Goal: Navigation & Orientation: Understand site structure

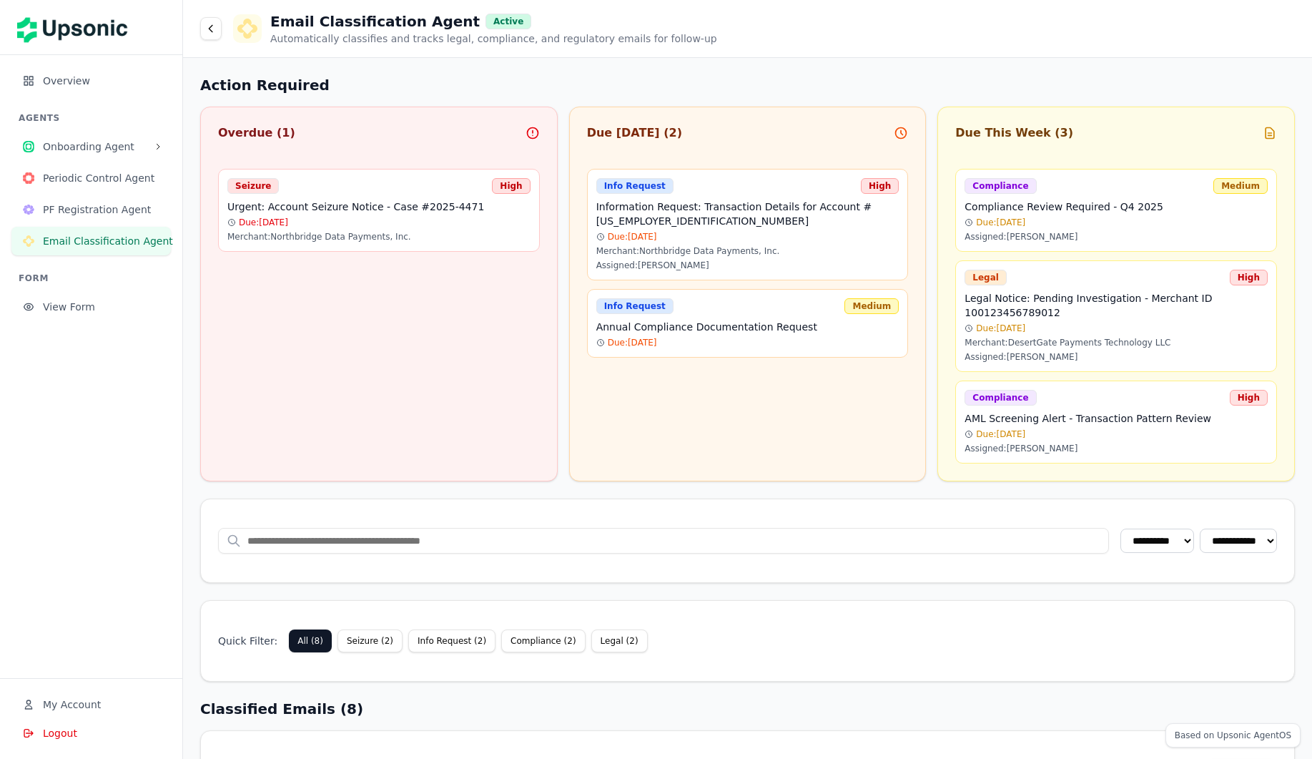
click at [92, 142] on span "Onboarding Agent" at bounding box center [95, 146] width 105 height 14
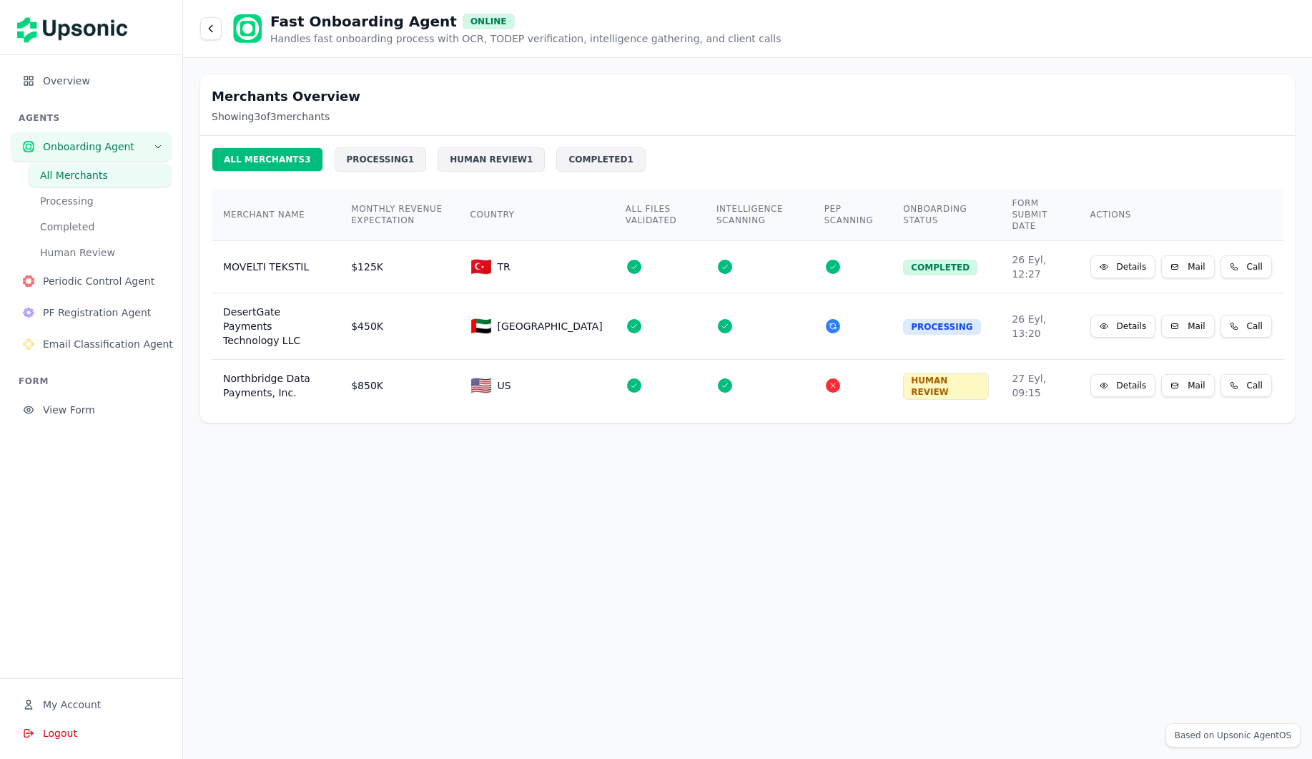
click at [72, 152] on span "Onboarding Agent" at bounding box center [95, 146] width 105 height 14
click at [71, 277] on span "Periodic Control Agent" at bounding box center [101, 281] width 117 height 14
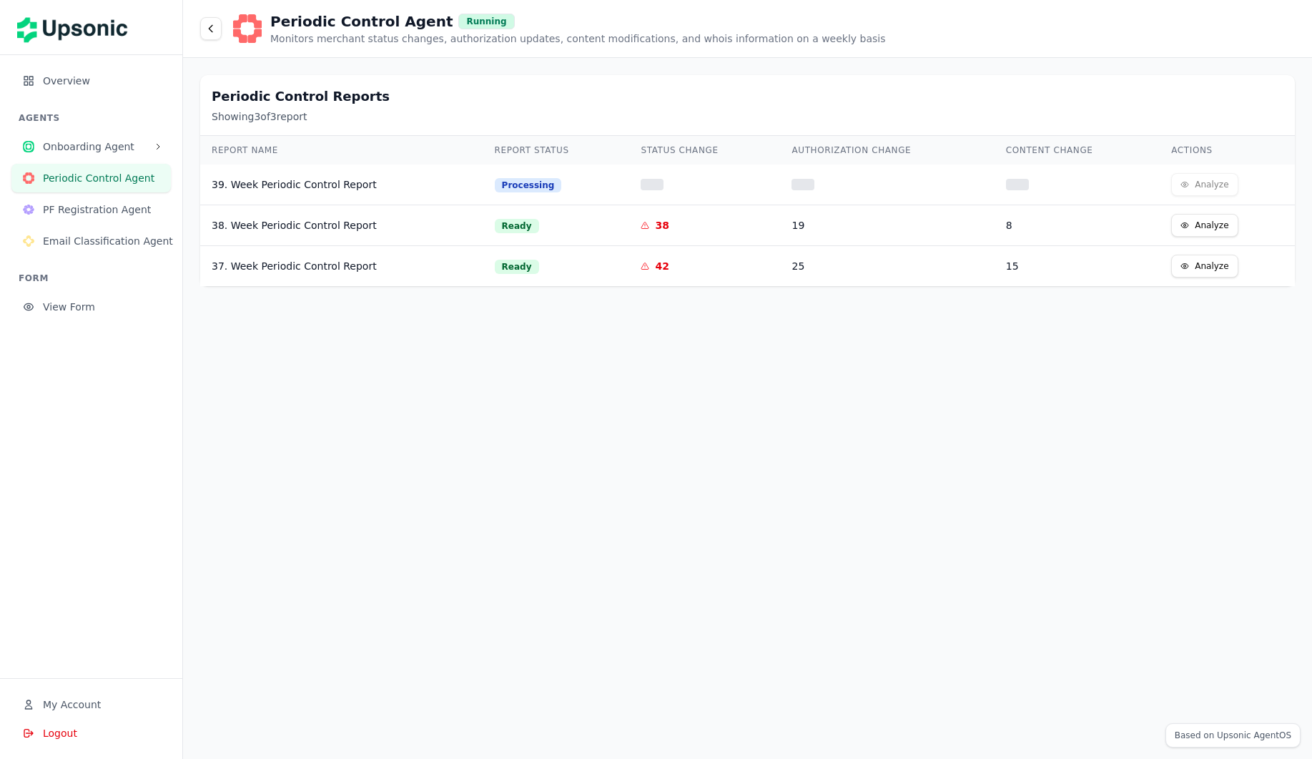
click at [102, 214] on span "PF Registration Agent" at bounding box center [101, 209] width 117 height 14
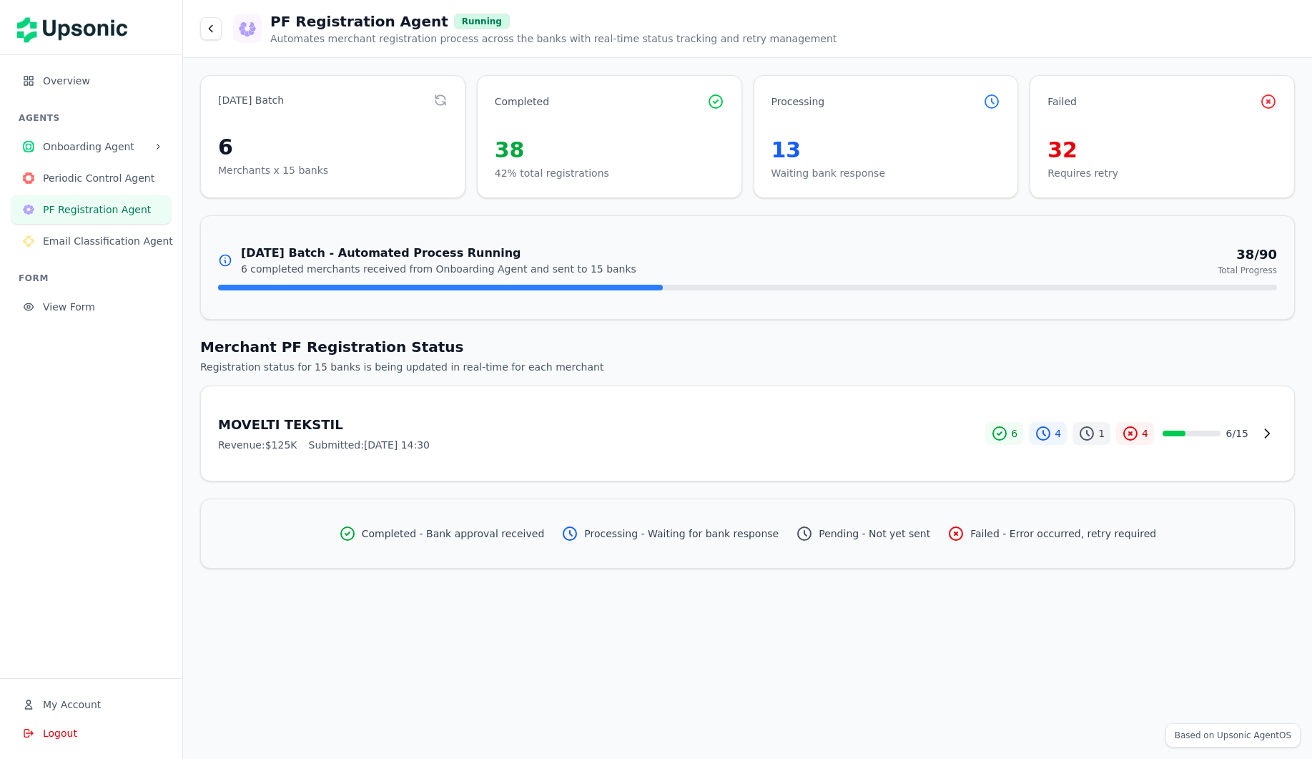
click at [95, 237] on span "Email Classification Agent" at bounding box center [108, 241] width 130 height 14
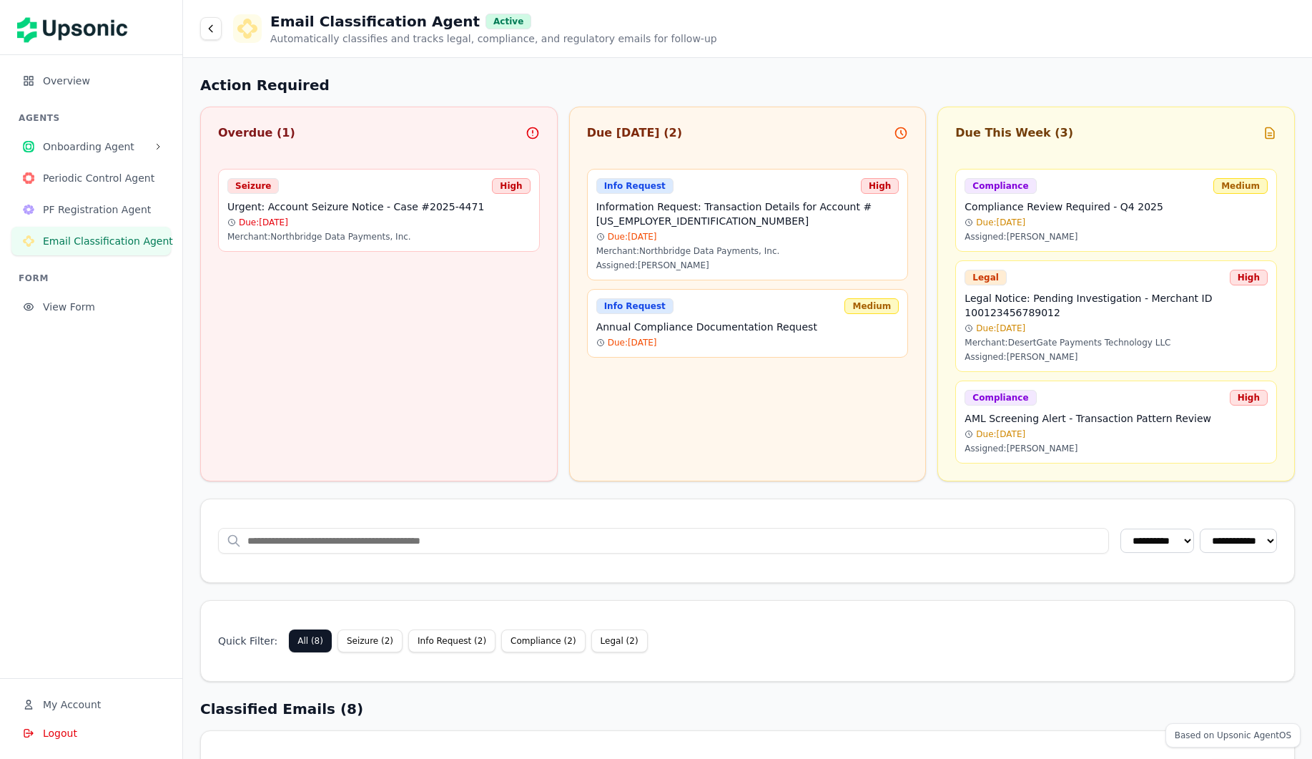
click at [46, 76] on span "Overview" at bounding box center [101, 81] width 117 height 14
